Goal: Task Accomplishment & Management: Use online tool/utility

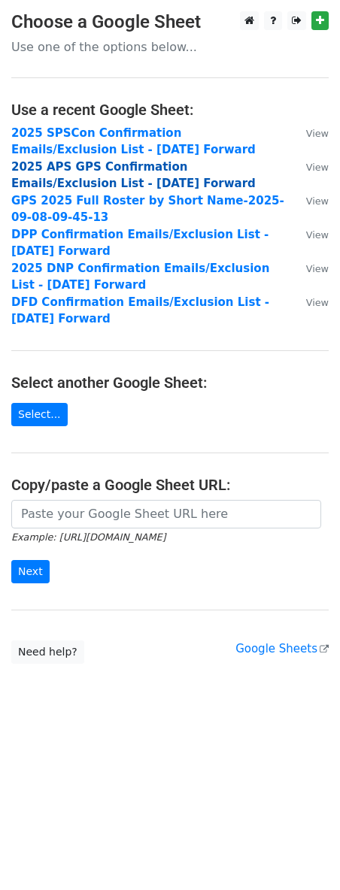
click at [109, 164] on strong "2025 APS GPS Confirmation Emails/Exclusion List - 7.15.25 Forward" at bounding box center [133, 175] width 244 height 31
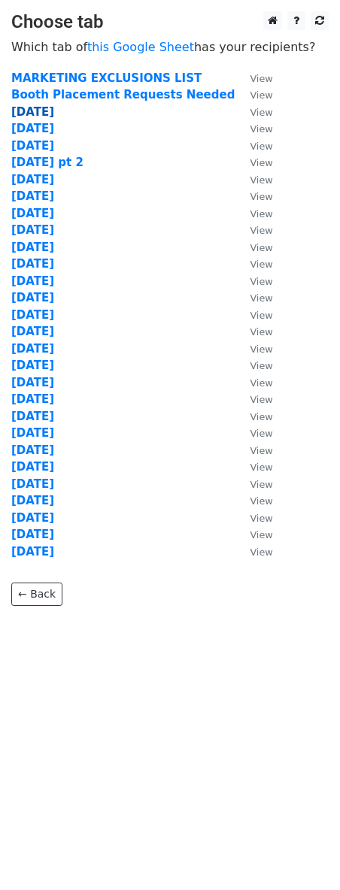
click at [38, 110] on strong "[DATE]" at bounding box center [32, 112] width 43 height 14
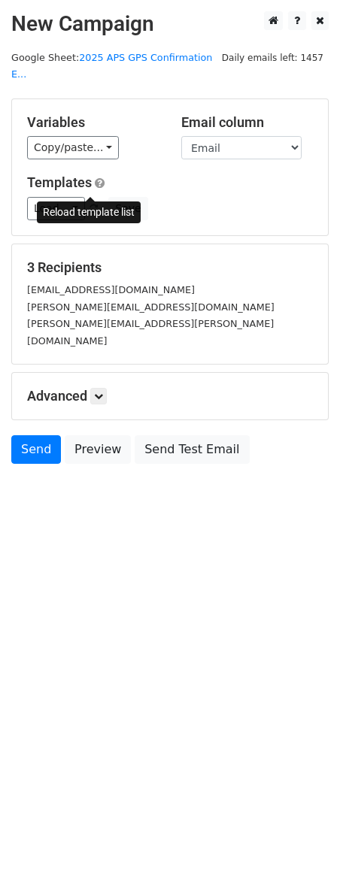
click at [92, 205] on span at bounding box center [93, 210] width 8 height 10
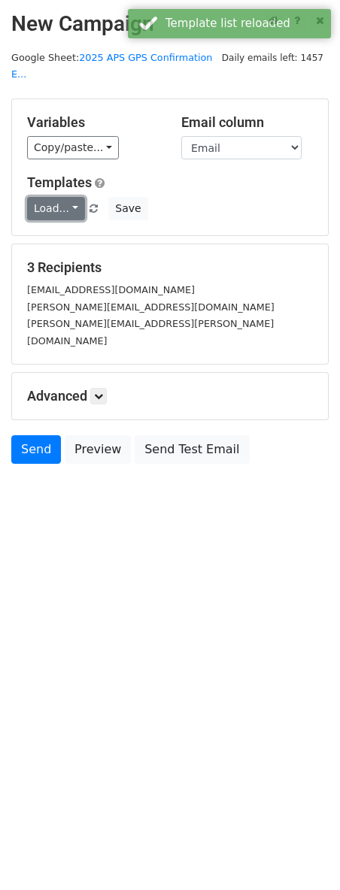
click at [72, 197] on link "Load..." at bounding box center [56, 208] width 58 height 23
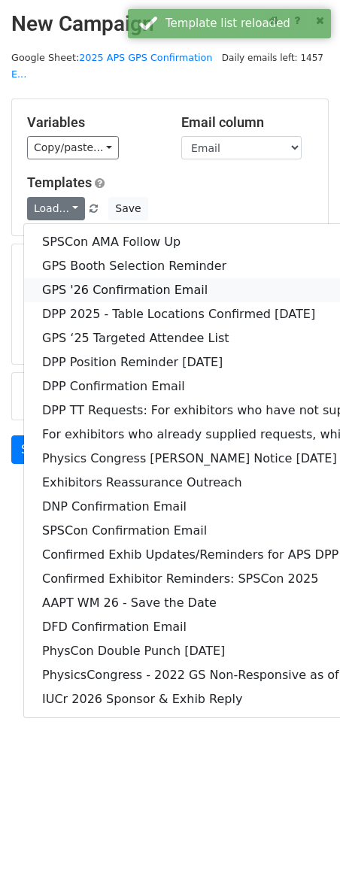
click at [102, 278] on link "GPS '26 Confirmation Email" at bounding box center [290, 290] width 532 height 24
